Goal: Information Seeking & Learning: Learn about a topic

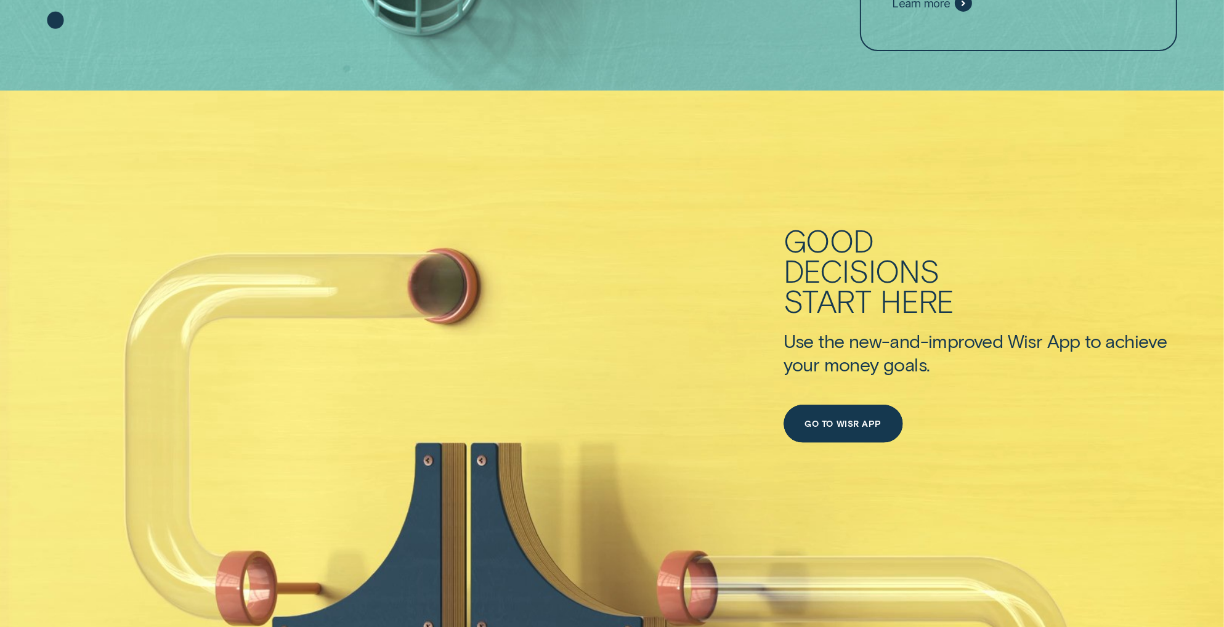
scroll to position [388, 0]
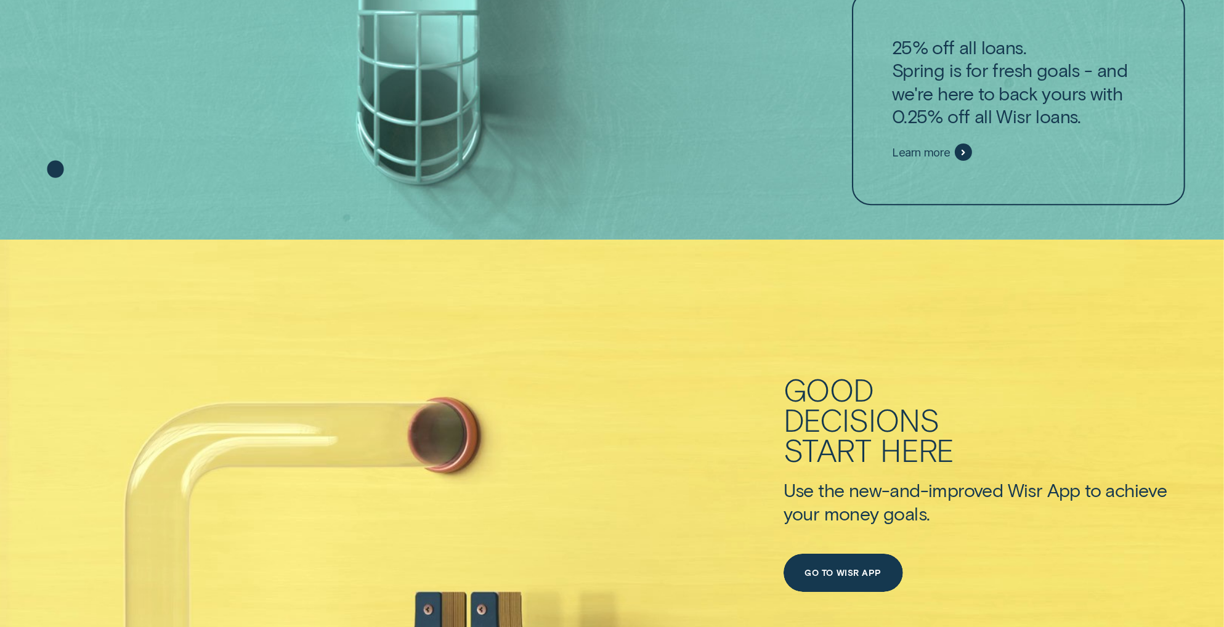
click at [905, 155] on span "Learn more" at bounding box center [921, 152] width 59 height 14
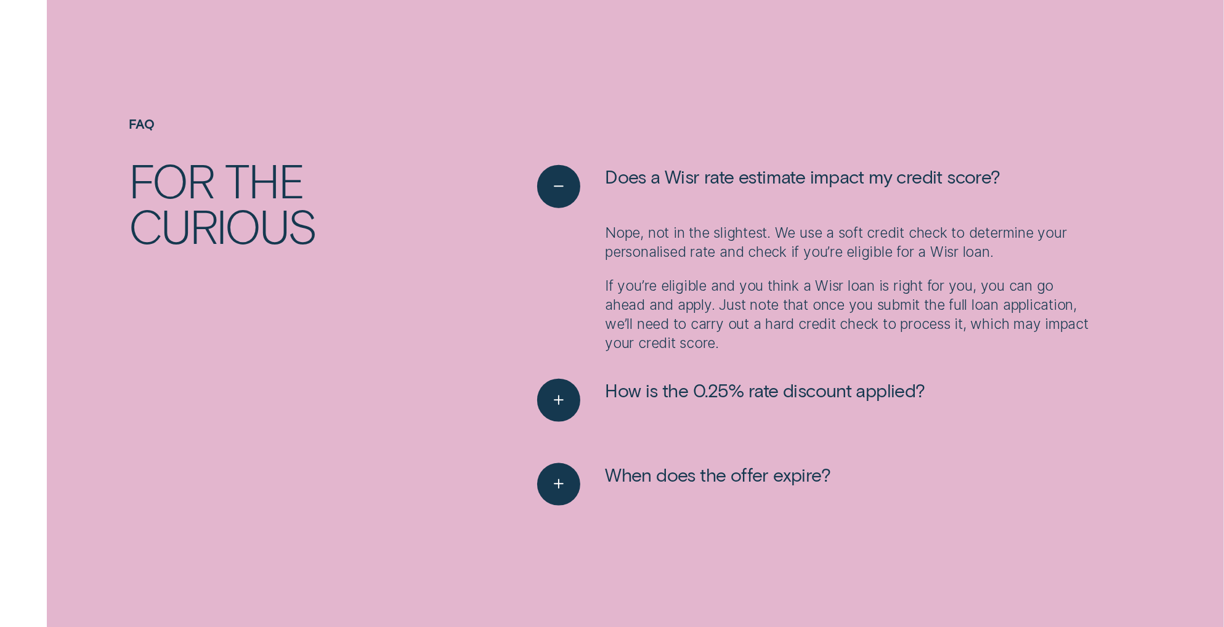
scroll to position [1971, 0]
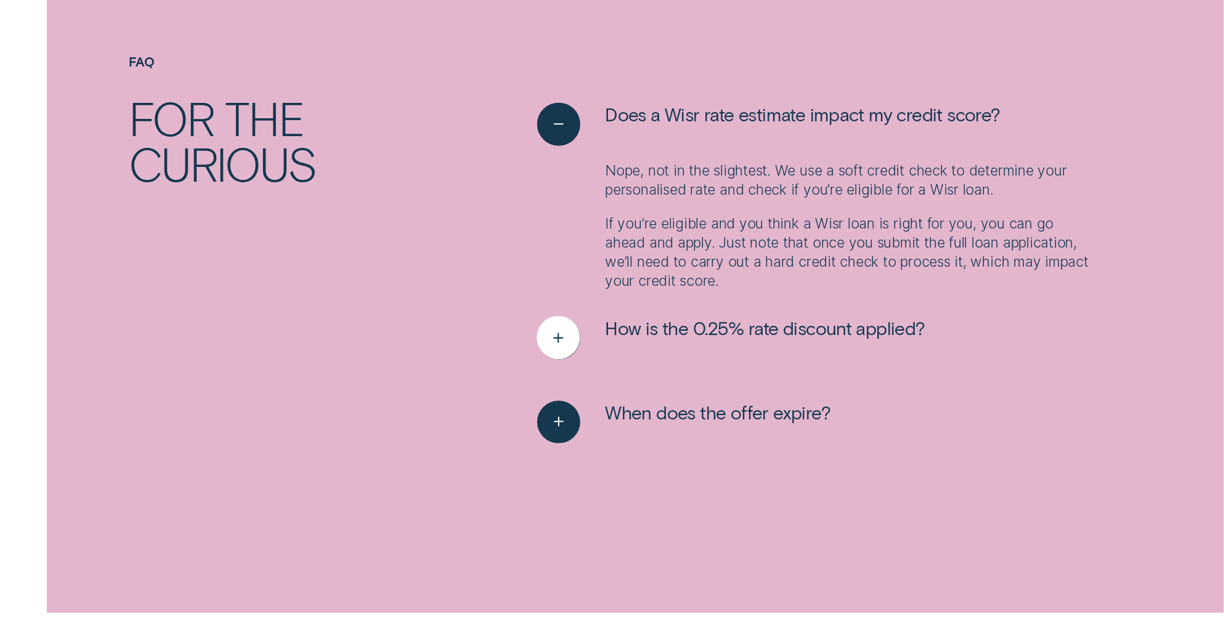
click at [643, 341] on button "How is the 0.25% rate discount applied?" at bounding box center [731, 338] width 388 height 43
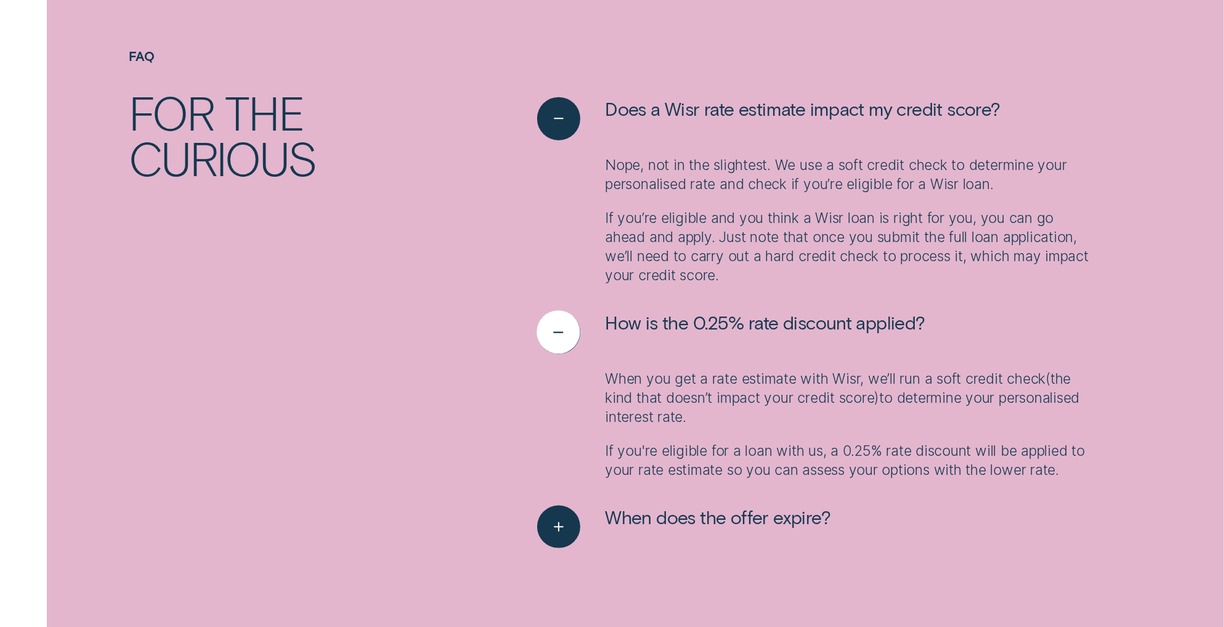
scroll to position [1994, 0]
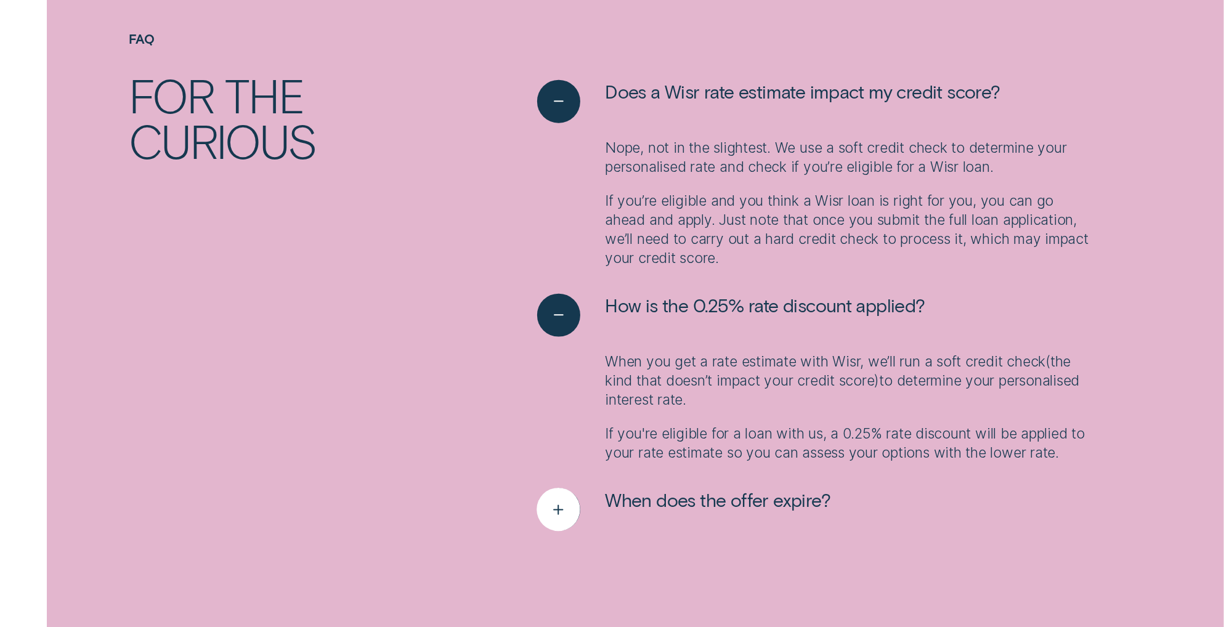
click at [606, 510] on span "When does the offer expire?" at bounding box center [718, 500] width 226 height 23
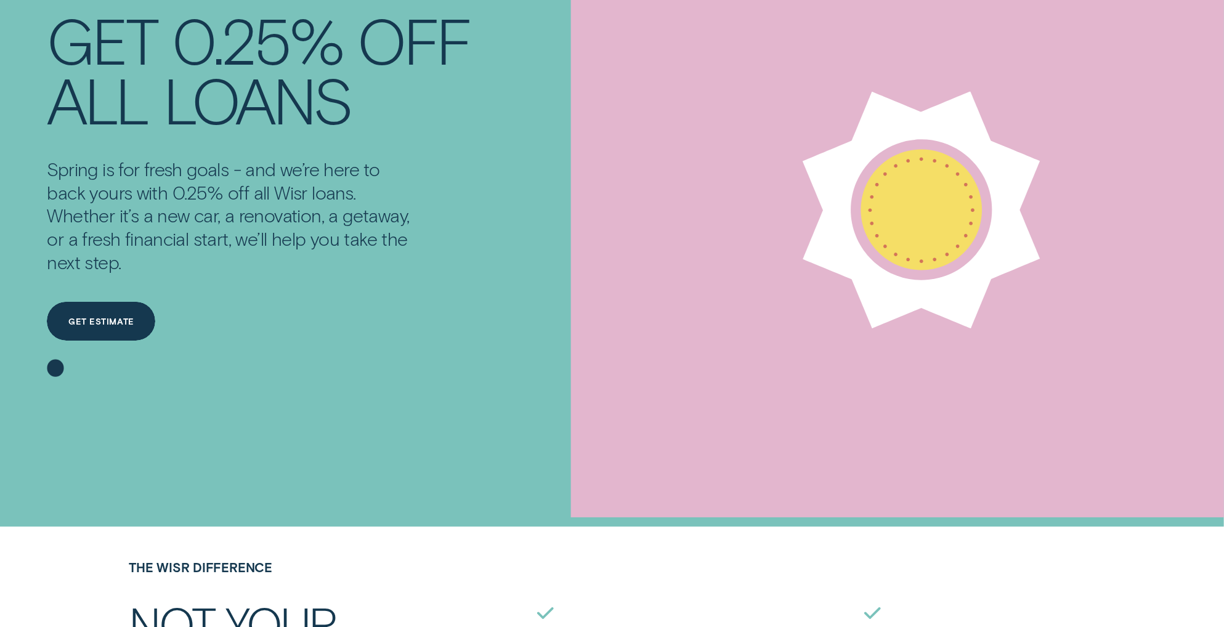
scroll to position [0, 0]
